Goal: Information Seeking & Learning: Understand process/instructions

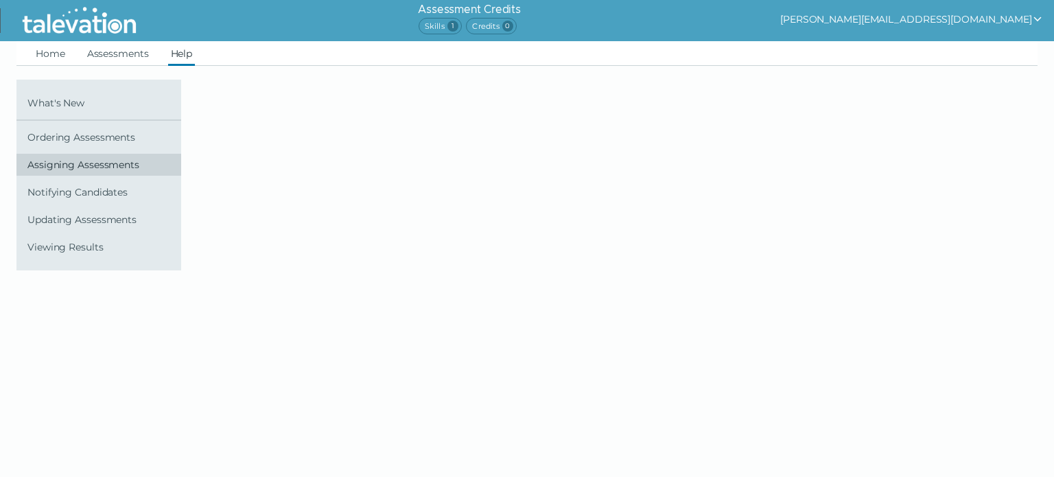
click at [89, 165] on span "Assigning Assessments" at bounding box center [101, 164] width 148 height 11
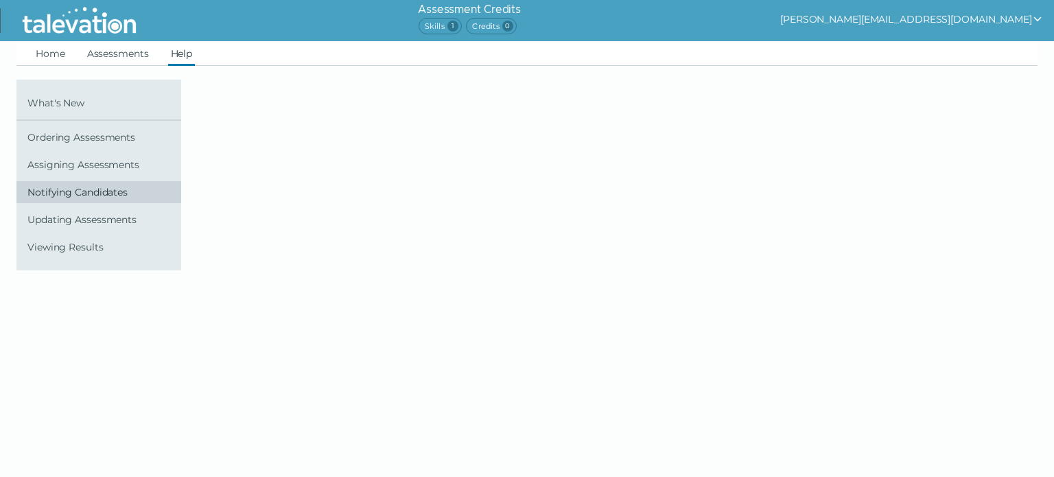
click at [87, 194] on span "Notifying Candidates" at bounding box center [101, 192] width 148 height 11
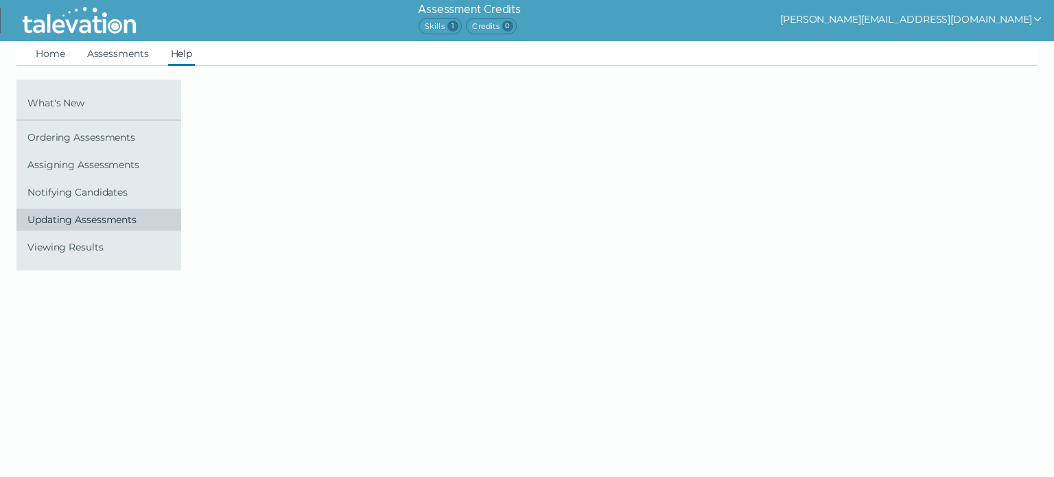
click at [95, 222] on span "Updating Assessments" at bounding box center [101, 219] width 148 height 11
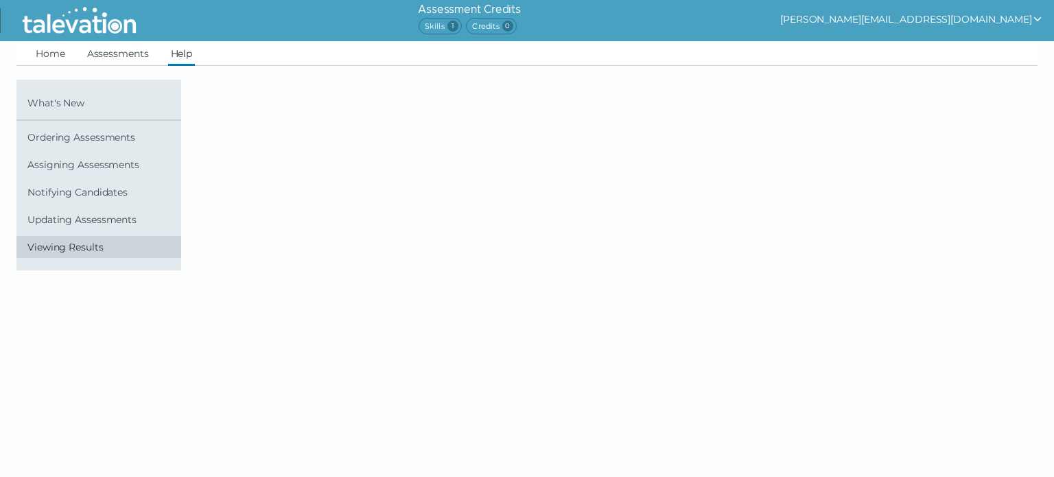
click at [93, 248] on span "Viewing Results" at bounding box center [101, 247] width 148 height 11
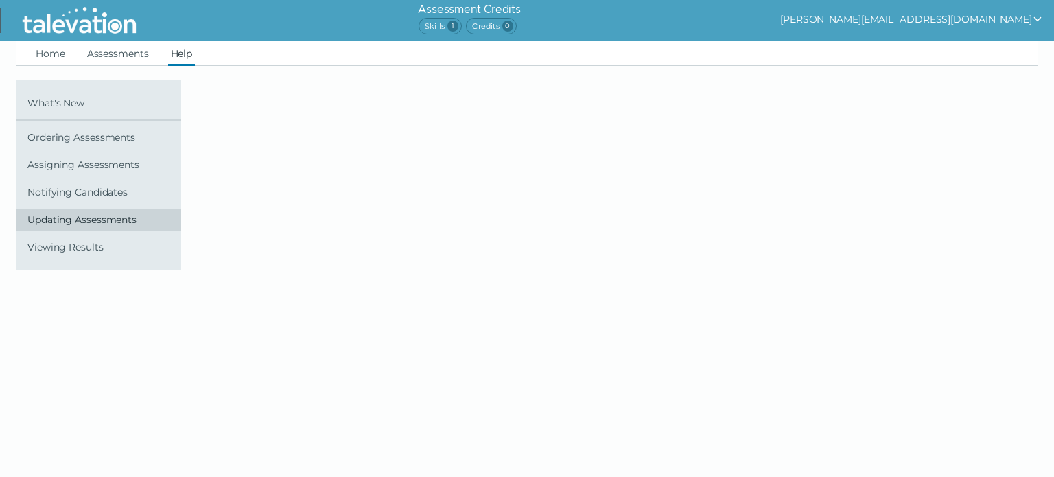
click at [98, 221] on span "Updating Assessments" at bounding box center [101, 219] width 148 height 11
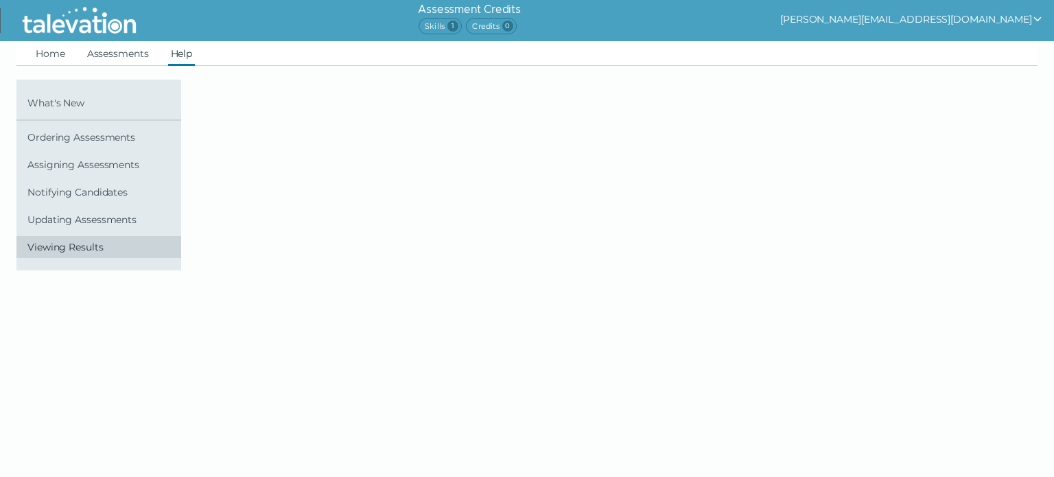
click at [82, 251] on span "Viewing Results" at bounding box center [101, 247] width 148 height 11
click at [124, 56] on link "Assessments" at bounding box center [117, 53] width 67 height 25
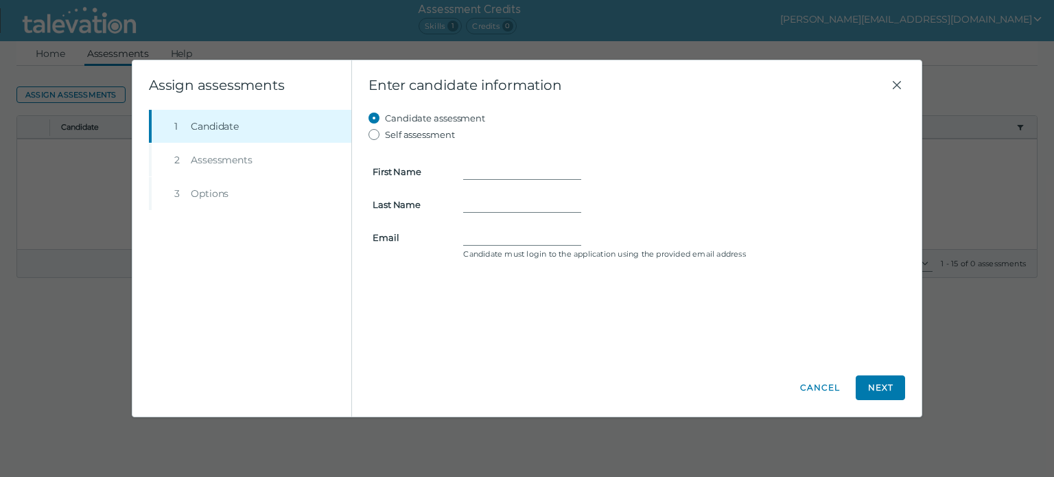
click at [56, 53] on div "Beginning of Modal Content Assign assessments Step 1 Candidate Step 2 Assessmen…" at bounding box center [527, 238] width 1054 height 477
click at [888, 82] on span "Enter candidate information" at bounding box center [628, 85] width 520 height 16
click at [894, 82] on icon "Close" at bounding box center [897, 85] width 8 height 8
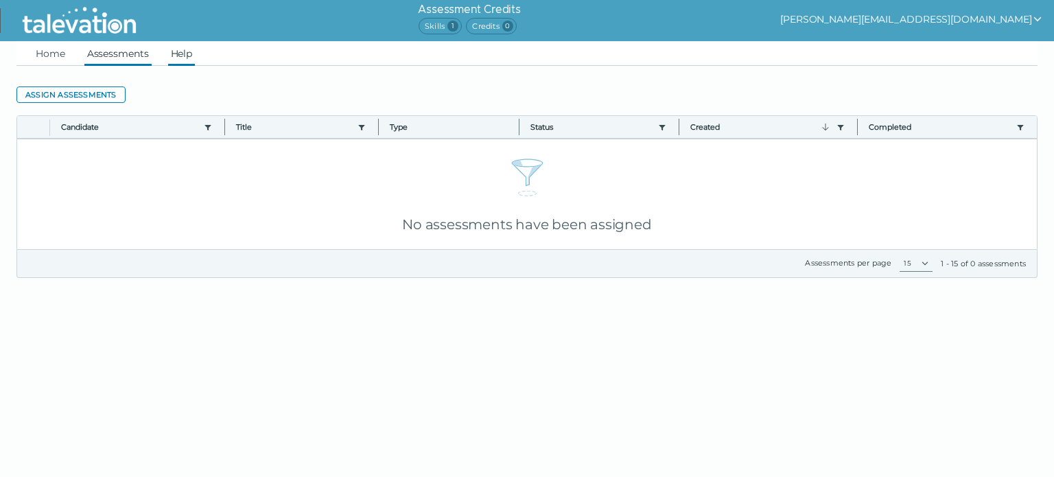
click at [187, 56] on link "Help" at bounding box center [181, 53] width 27 height 25
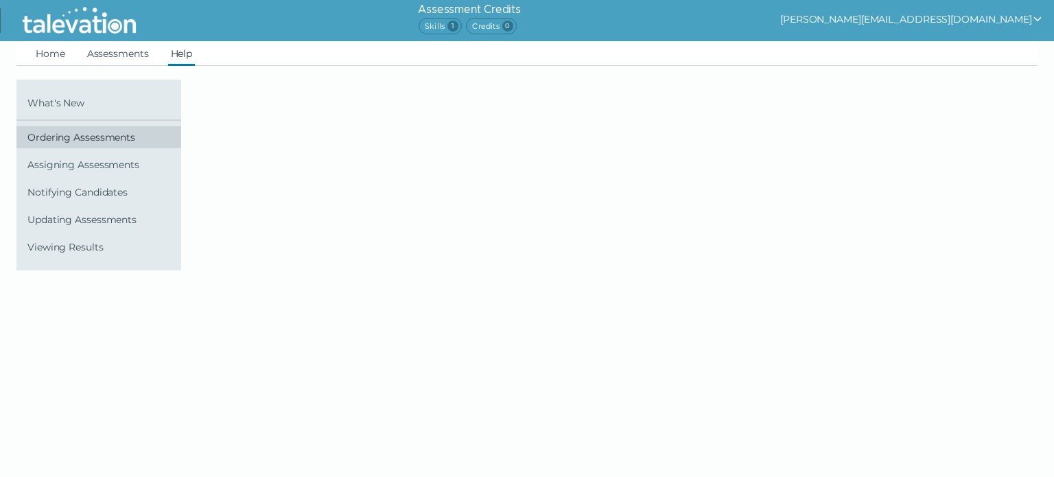
click at [97, 139] on span "Ordering Assessments" at bounding box center [101, 137] width 148 height 11
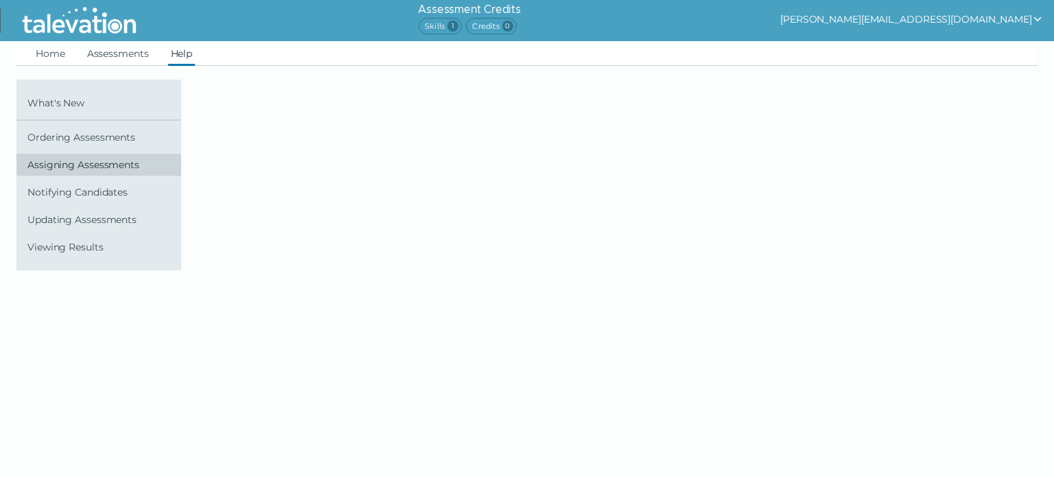
click at [95, 162] on span "Assigning Assessments" at bounding box center [101, 164] width 148 height 11
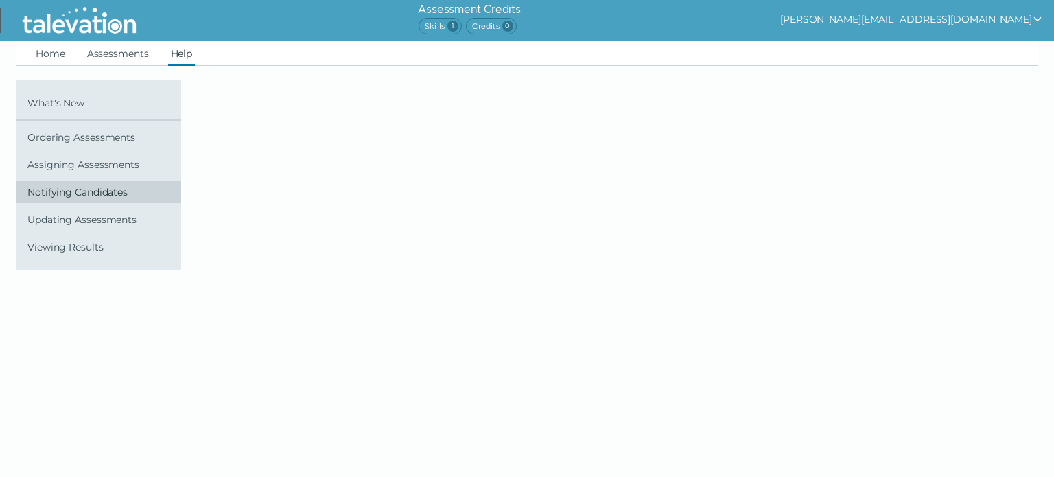
click at [97, 191] on span "Notifying Candidates" at bounding box center [101, 192] width 148 height 11
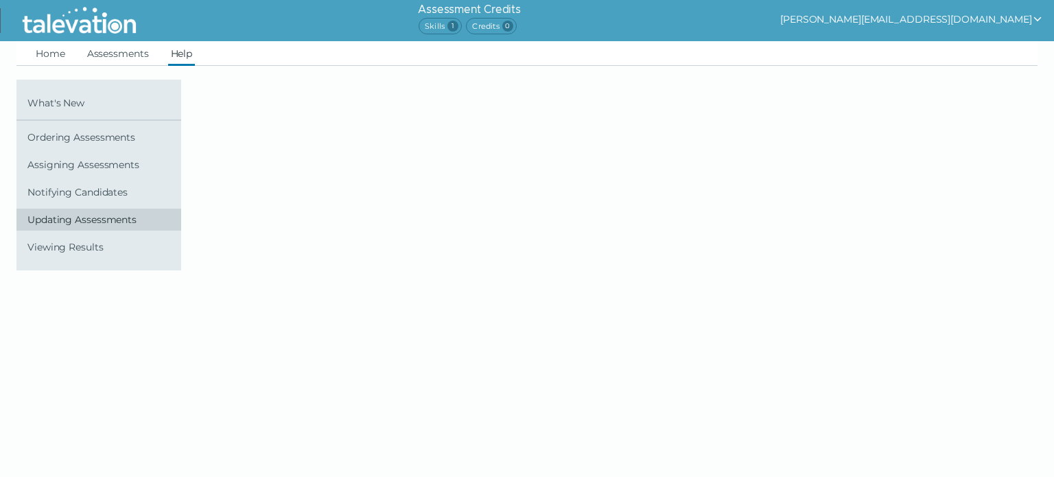
click at [102, 217] on span "Updating Assessments" at bounding box center [101, 219] width 148 height 11
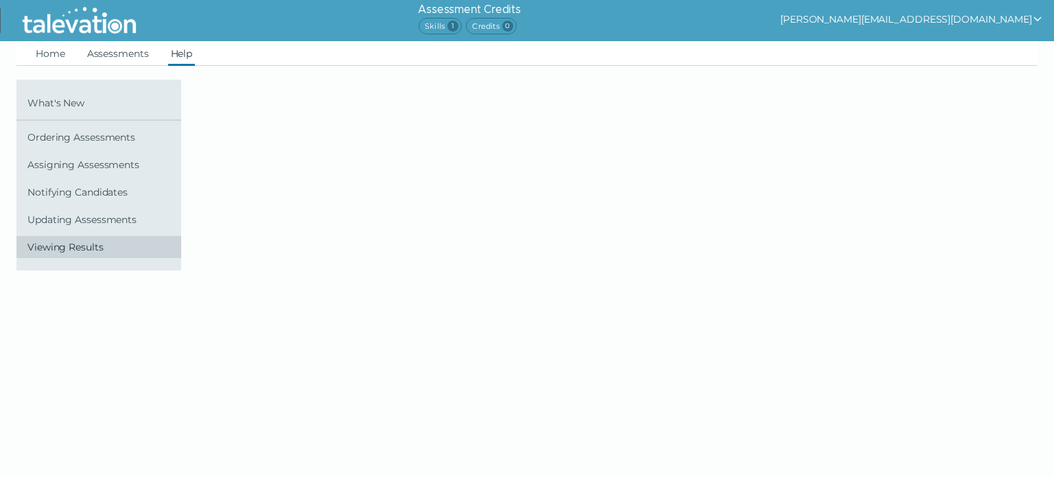
click at [85, 246] on span "Viewing Results" at bounding box center [101, 247] width 148 height 11
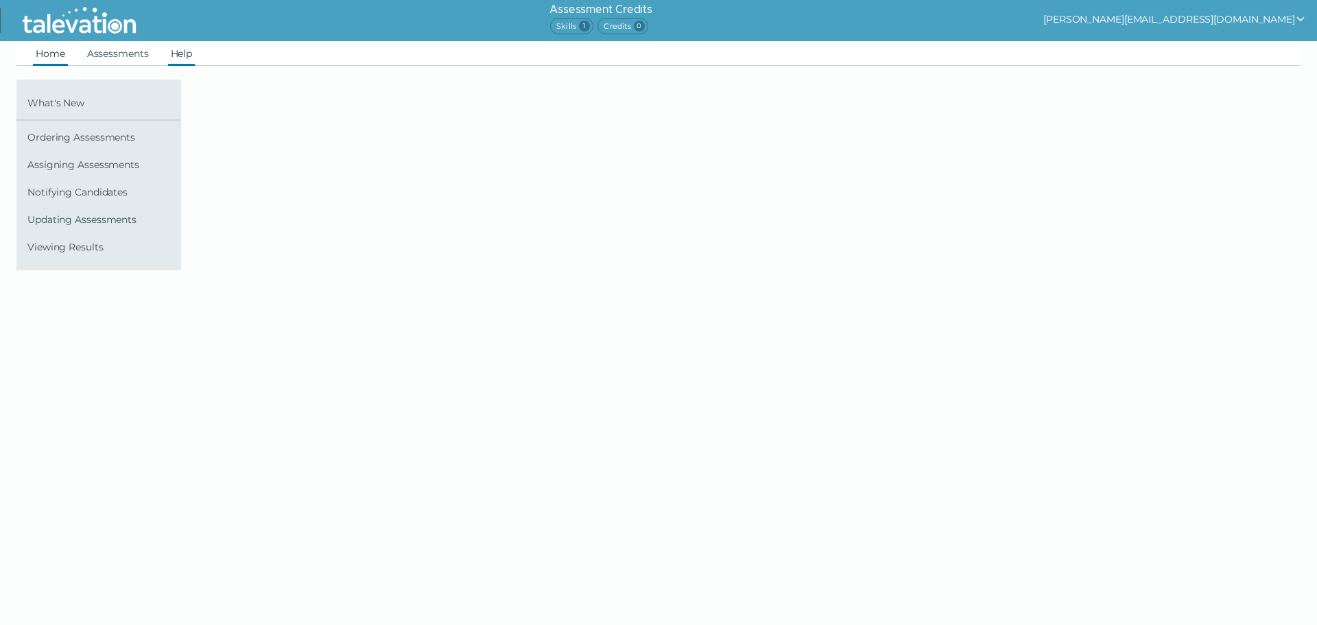
click at [47, 54] on link "Home" at bounding box center [50, 53] width 35 height 25
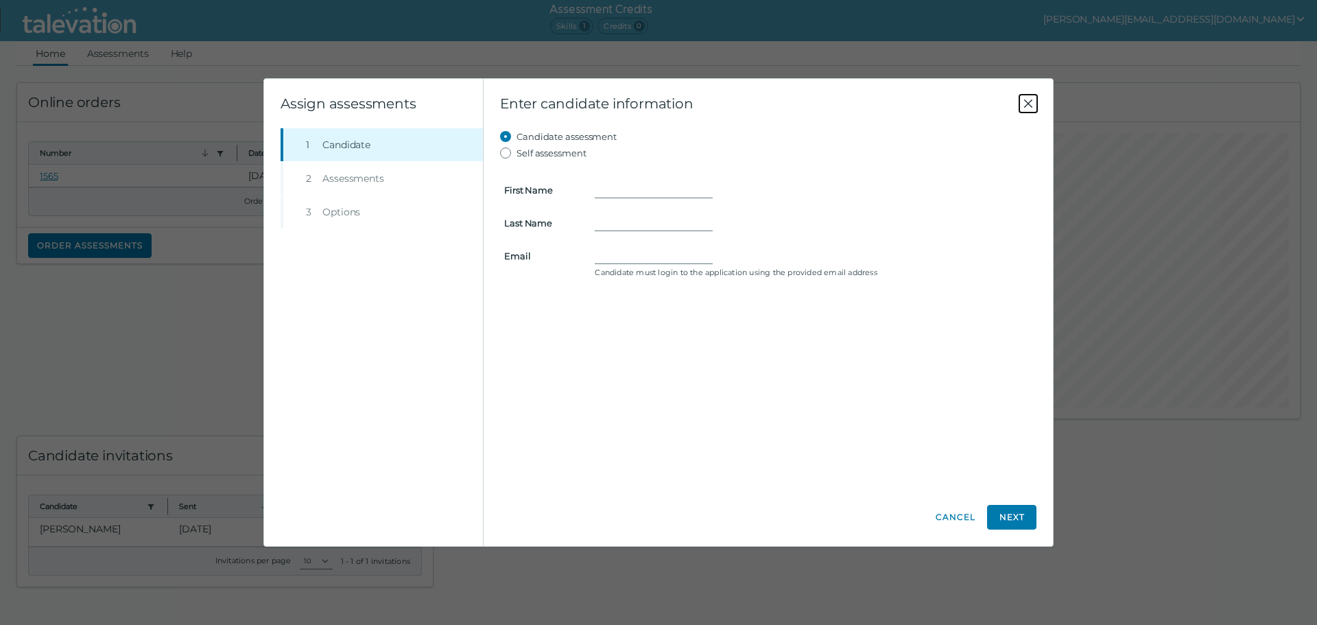
click at [1025, 102] on icon "Close" at bounding box center [1028, 103] width 16 height 16
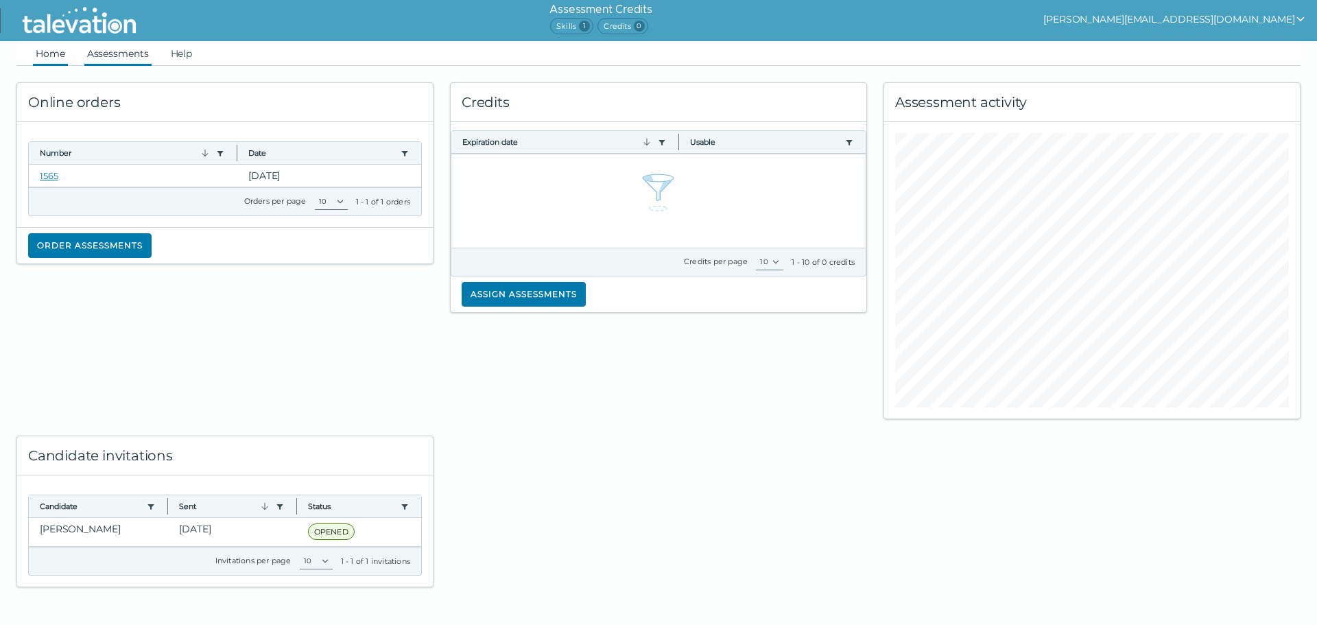
click at [124, 50] on link "Assessments" at bounding box center [117, 53] width 67 height 25
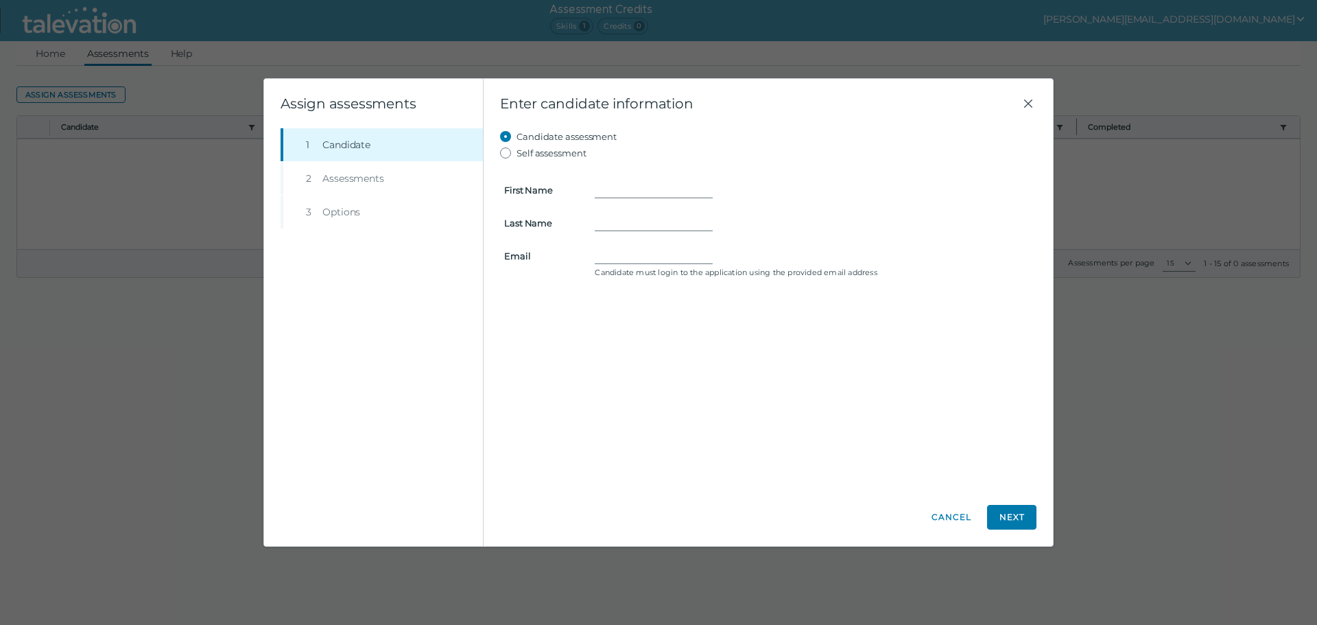
click at [176, 51] on div "Beginning of Modal Content Assign assessments Step 1 Candidate Step 2 Assessmen…" at bounding box center [658, 312] width 1317 height 625
click at [1031, 101] on icon "Close" at bounding box center [1028, 103] width 16 height 16
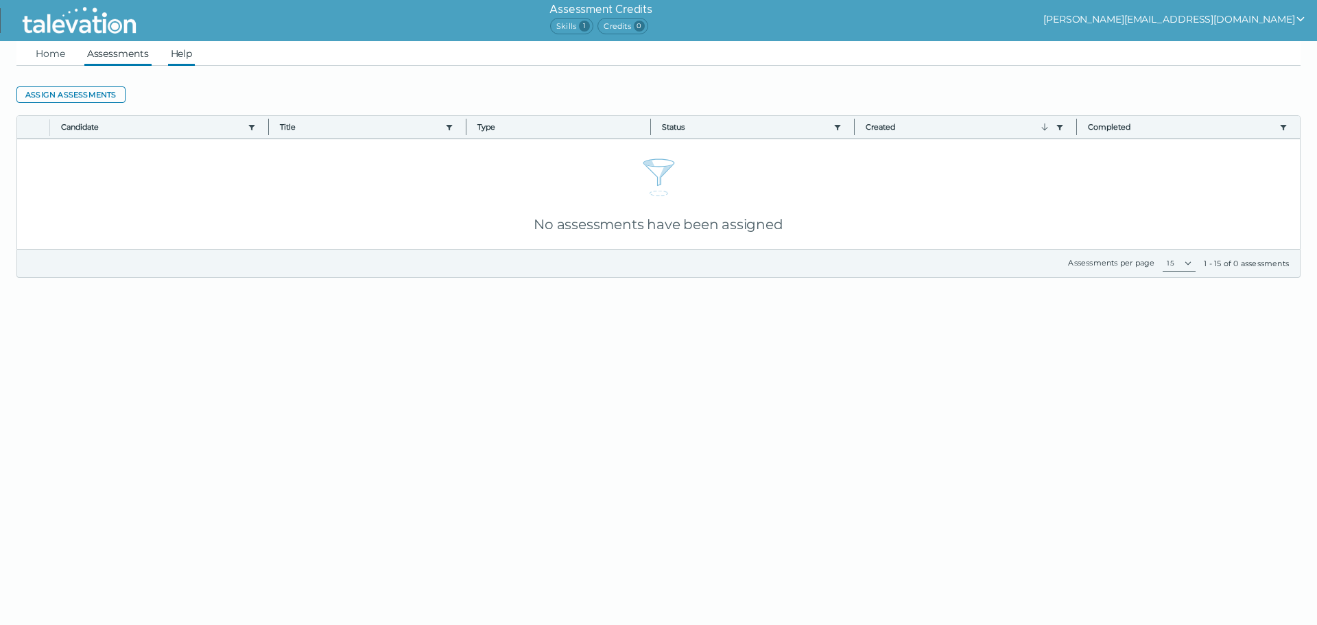
click at [176, 54] on link "Help" at bounding box center [181, 53] width 27 height 25
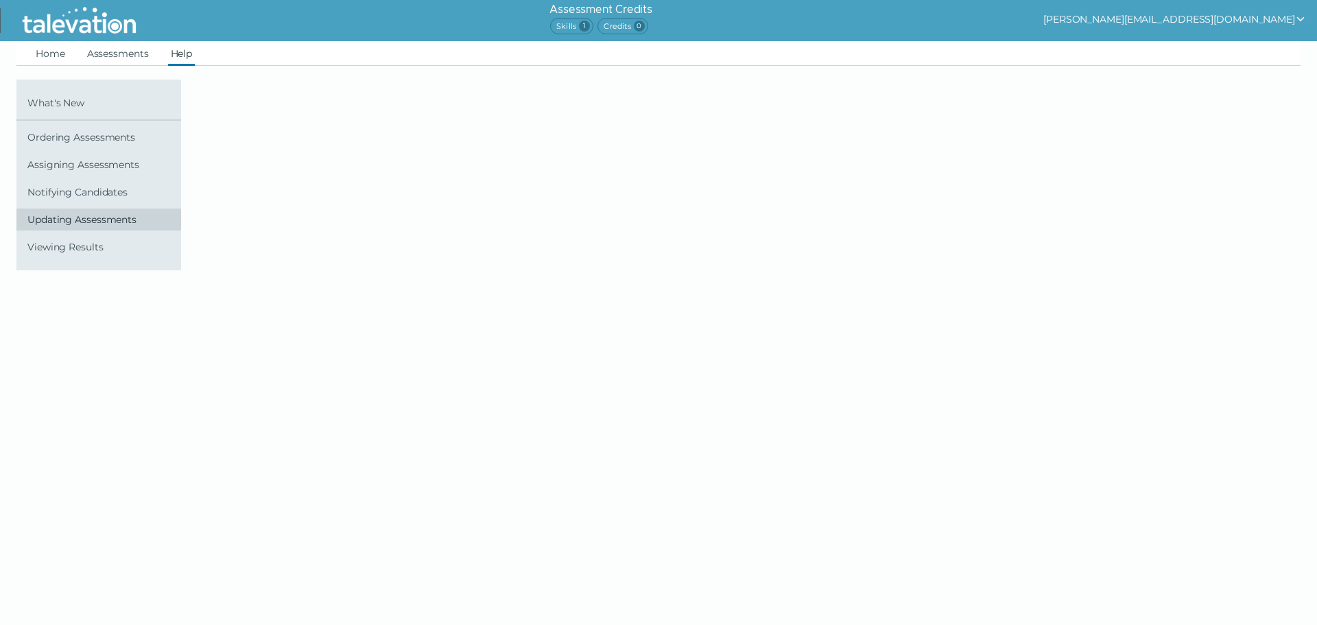
click at [82, 216] on span "Updating Assessments" at bounding box center [101, 219] width 148 height 11
click at [87, 192] on span "Notifying Candidates" at bounding box center [101, 192] width 148 height 11
click at [93, 160] on span "Assigning Assessments" at bounding box center [101, 164] width 148 height 11
click at [99, 137] on span "Ordering Assessments" at bounding box center [101, 137] width 148 height 11
click at [54, 103] on span "What's New" at bounding box center [101, 102] width 148 height 11
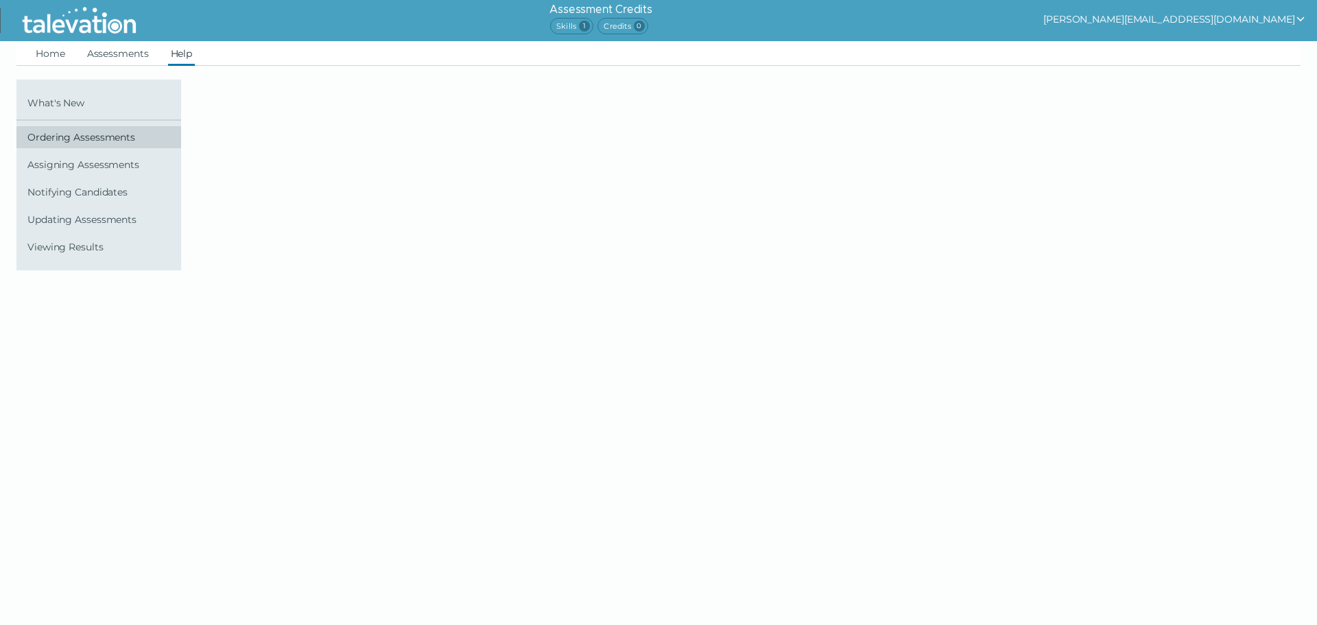
click at [70, 138] on span "Ordering Assessments" at bounding box center [101, 137] width 148 height 11
click at [82, 160] on span "Assigning Assessments" at bounding box center [101, 164] width 148 height 11
click at [89, 193] on span "Notifying Candidates" at bounding box center [101, 192] width 148 height 11
click at [89, 224] on span "Updating Assessments" at bounding box center [101, 219] width 148 height 11
click at [85, 253] on link "Viewing Results" at bounding box center [98, 247] width 165 height 22
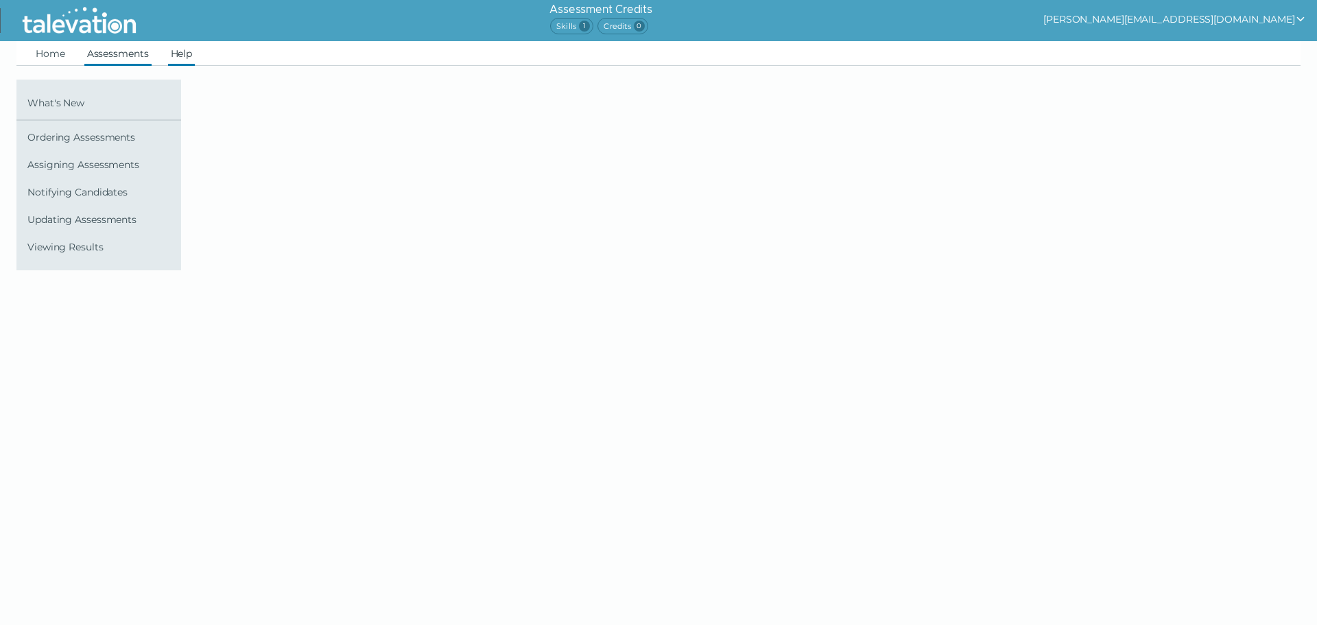
click at [115, 54] on link "Assessments" at bounding box center [117, 53] width 67 height 25
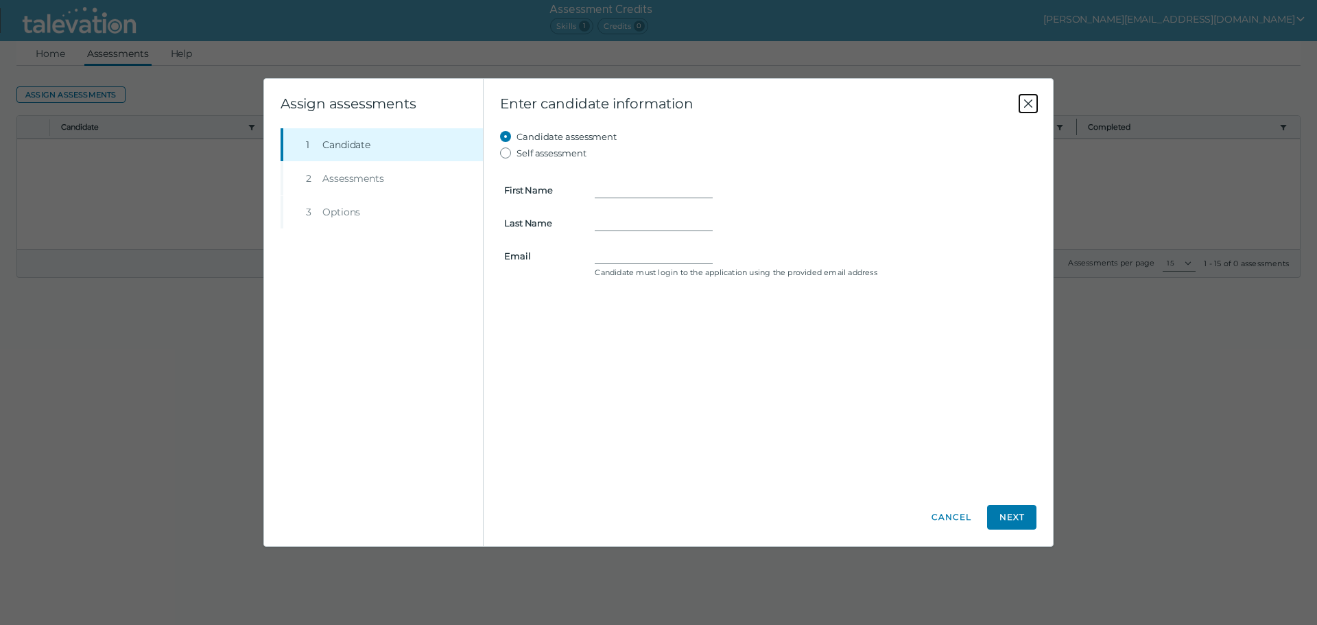
click at [1027, 102] on icon "Close" at bounding box center [1028, 103] width 16 height 16
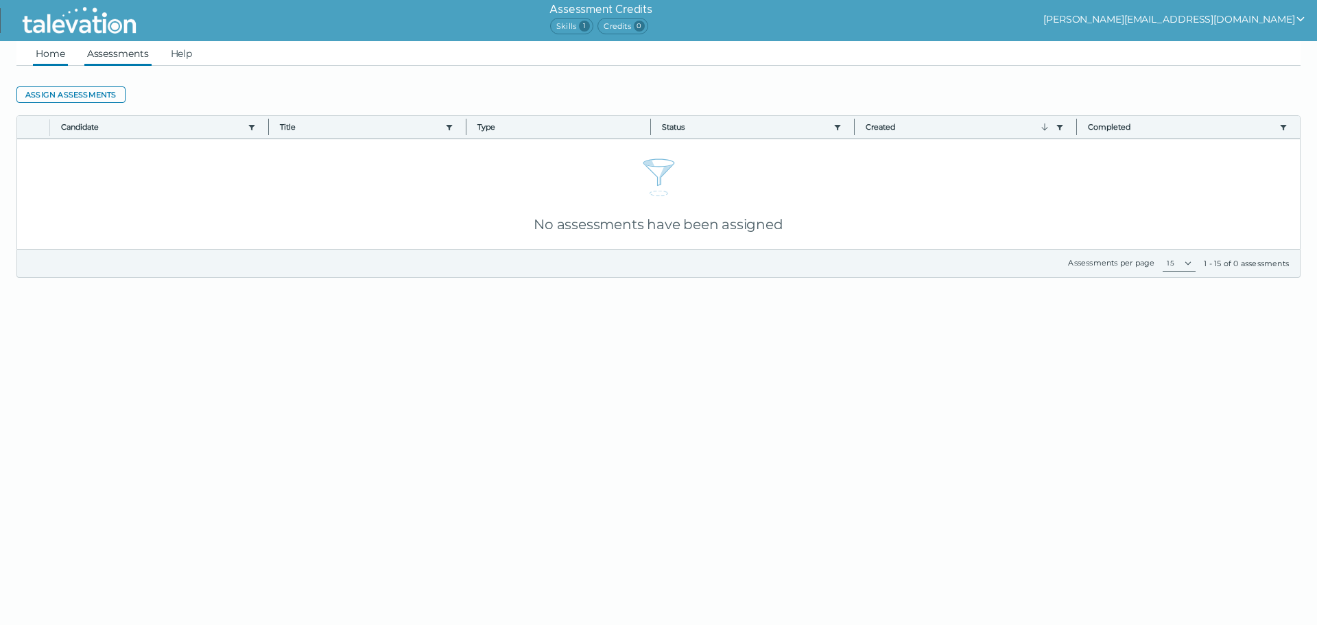
click at [54, 53] on link "Home" at bounding box center [50, 53] width 35 height 25
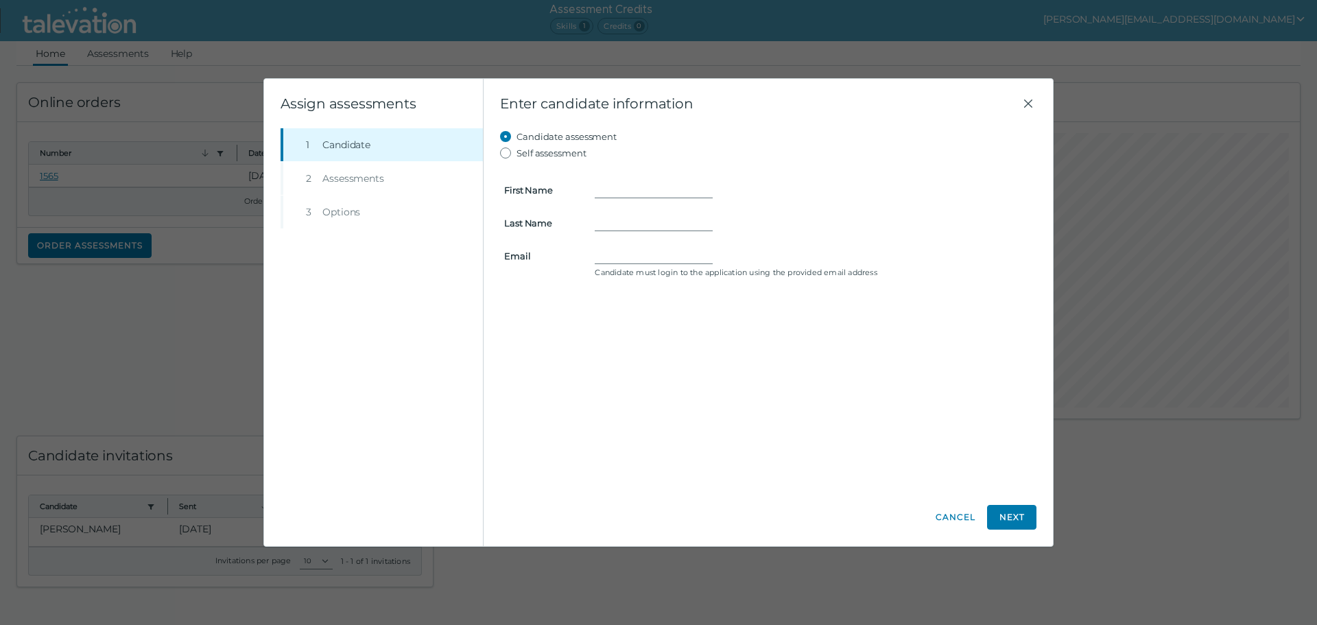
click at [376, 23] on div "Beginning of Modal Content Assign assessments Step 1 Candidate Step 2 Assessmen…" at bounding box center [658, 312] width 1317 height 625
click at [963, 476] on button "Cancel" at bounding box center [955, 517] width 41 height 25
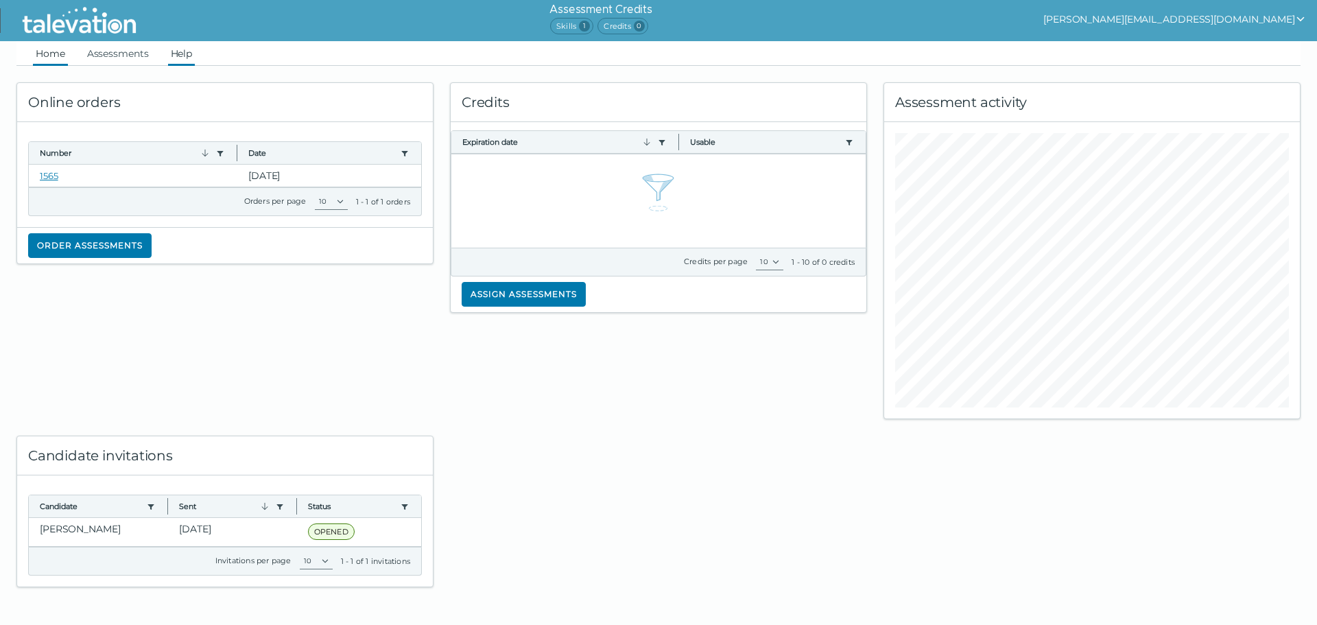
click at [183, 47] on link "Help" at bounding box center [181, 53] width 27 height 25
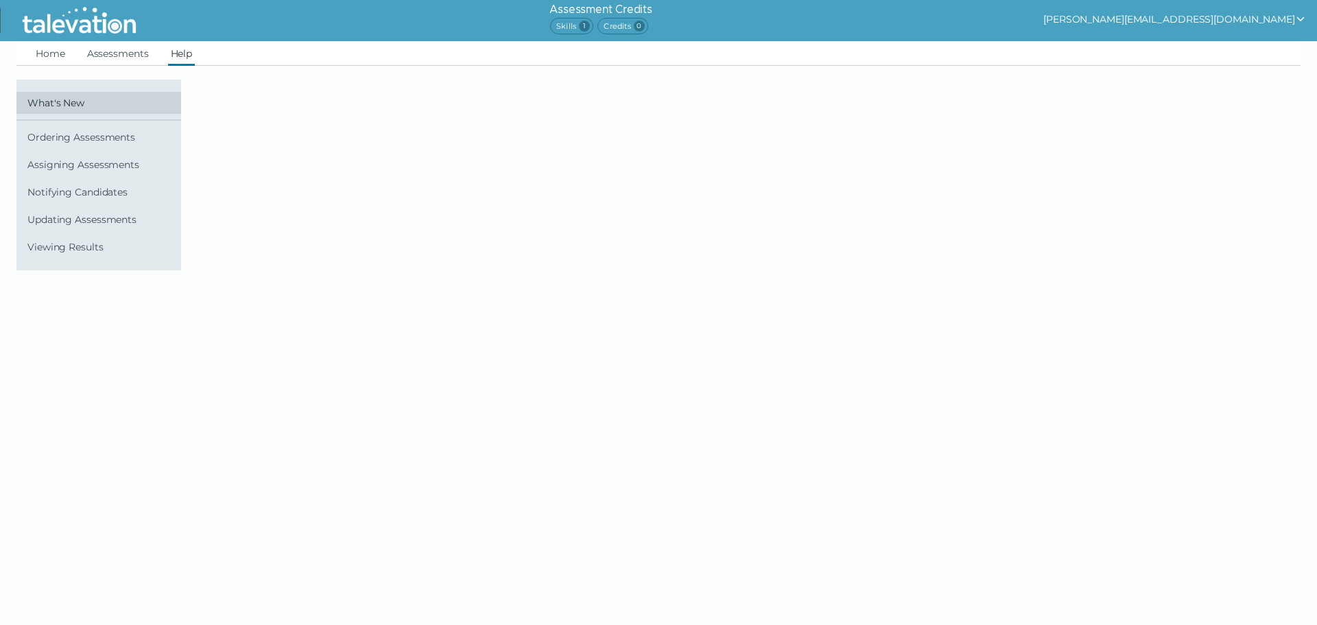
click at [55, 105] on span "What's New" at bounding box center [101, 102] width 148 height 11
click at [59, 140] on span "Ordering Assessments" at bounding box center [101, 137] width 148 height 11
click at [60, 168] on span "Assigning Assessments" at bounding box center [101, 164] width 148 height 11
click at [68, 193] on span "Notifying Candidates" at bounding box center [101, 192] width 148 height 11
click at [63, 102] on span "What's New" at bounding box center [101, 102] width 148 height 11
